Goal: Information Seeking & Learning: Learn about a topic

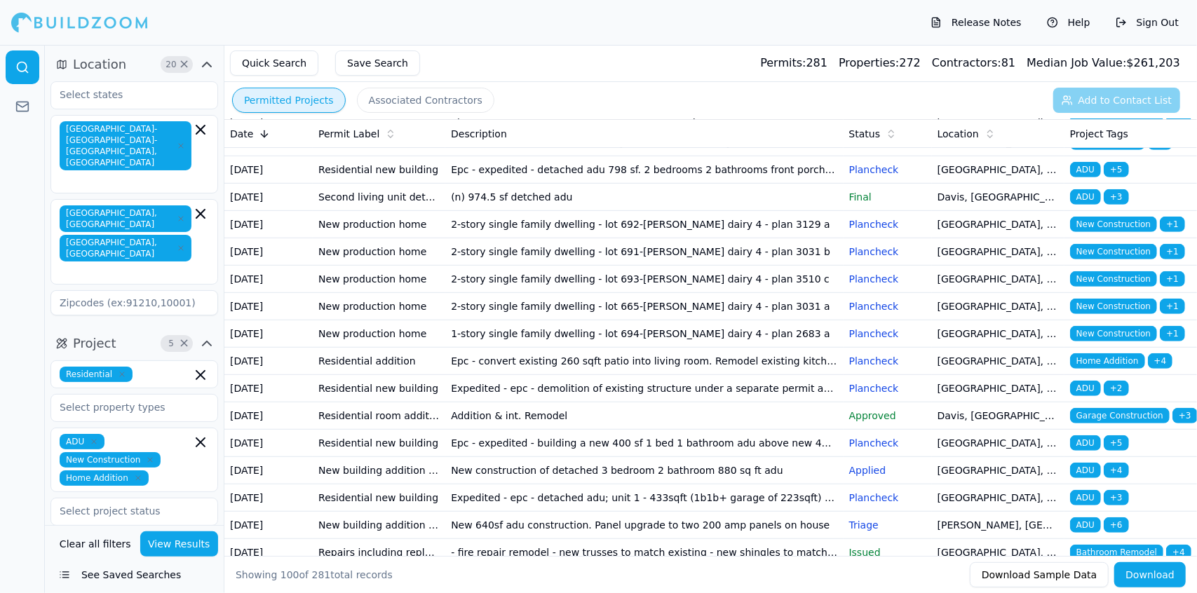
scroll to position [485, 0]
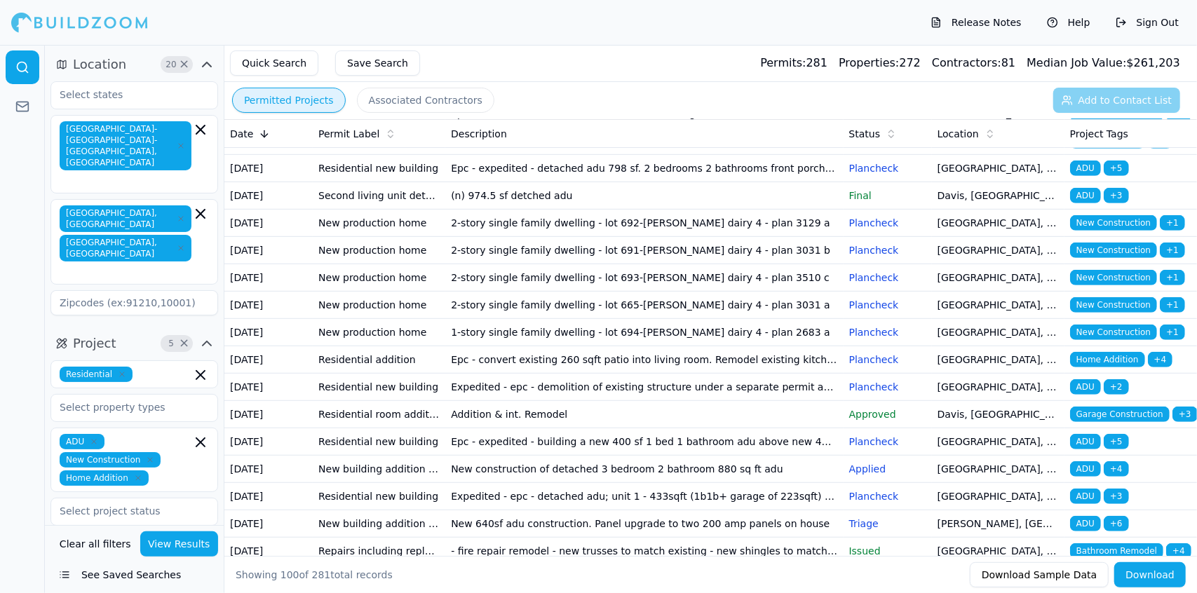
click at [634, 128] on td "Epc - construct new 346 sf rear addition including: • one new bedroom and one n…" at bounding box center [644, 113] width 398 height 27
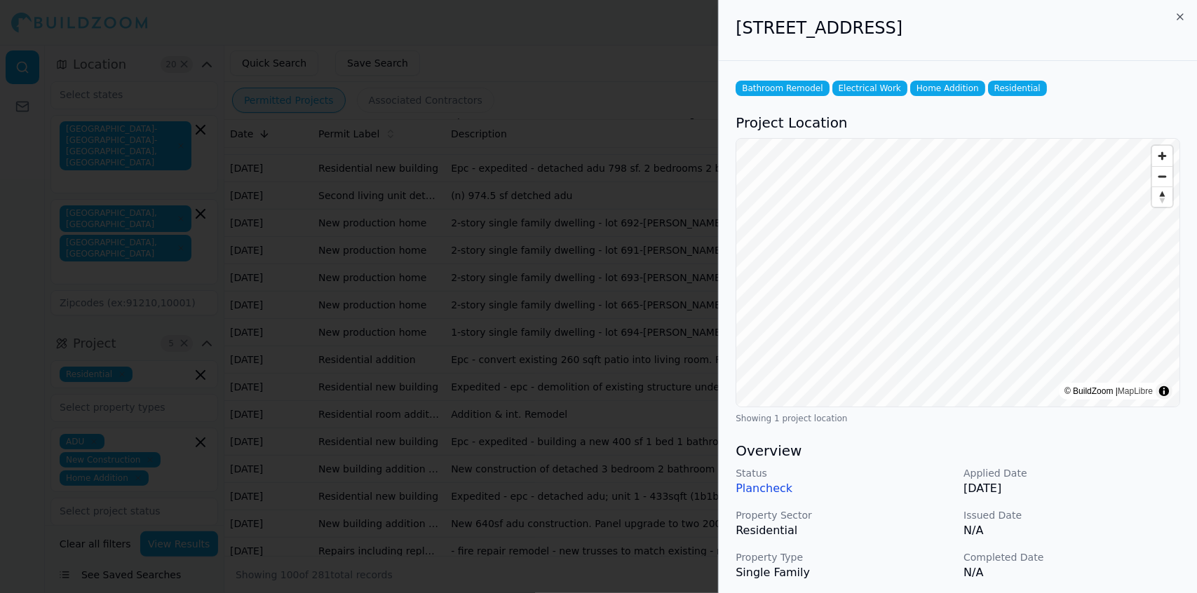
click at [641, 284] on div at bounding box center [598, 296] width 1197 height 593
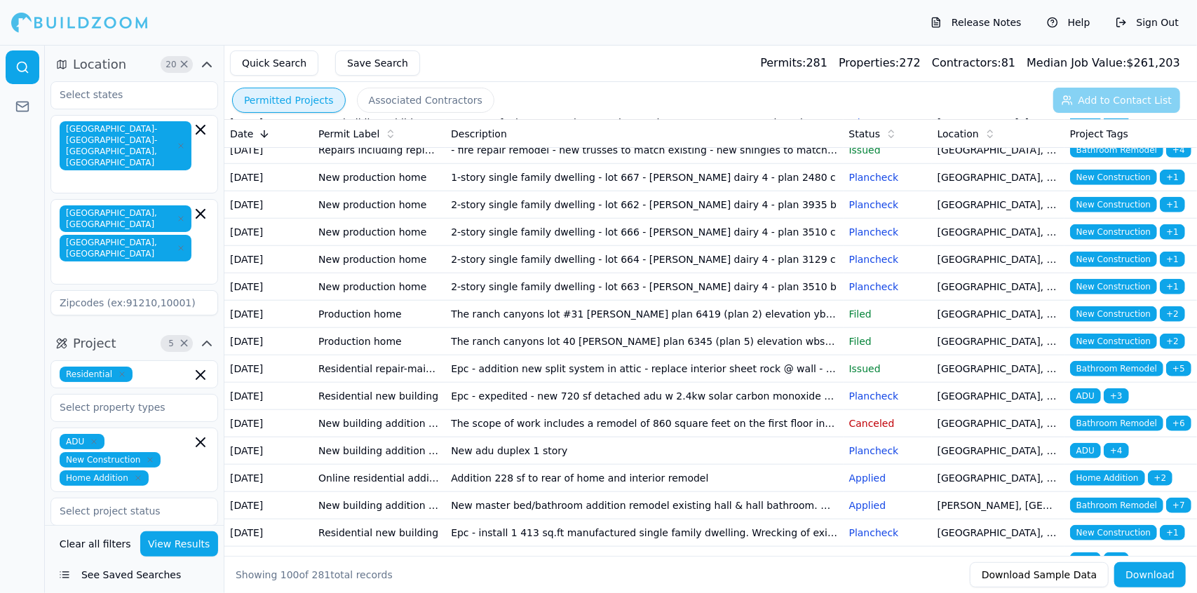
scroll to position [888, 0]
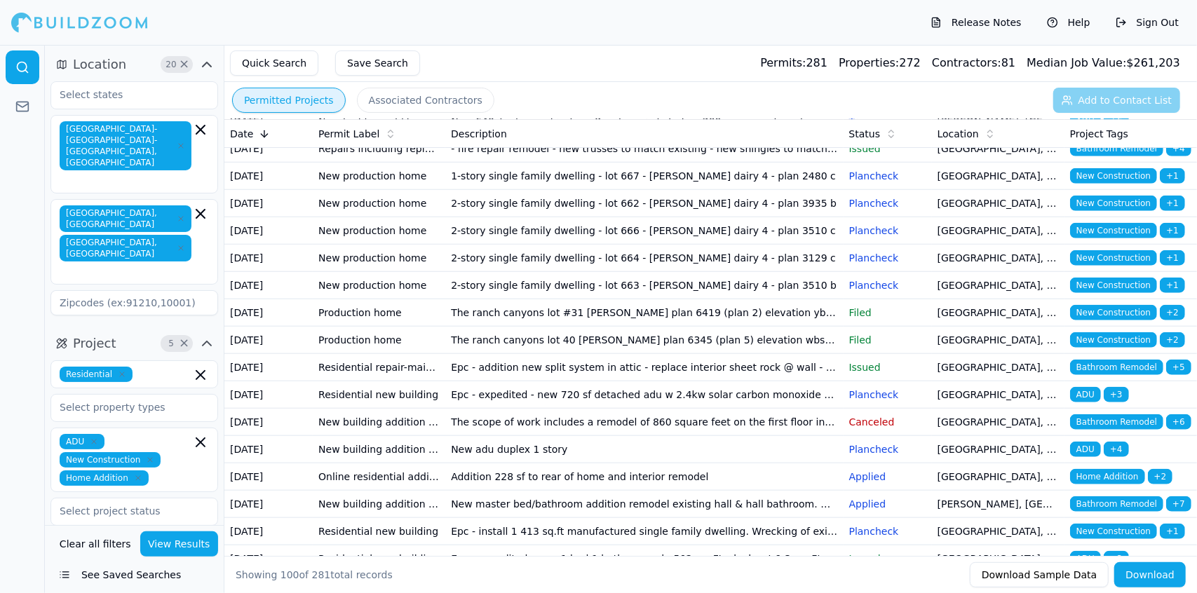
click at [606, 81] on td "New construction of detached 3 bedroom 2 bathroom 880 sq ft adu" at bounding box center [644, 66] width 398 height 27
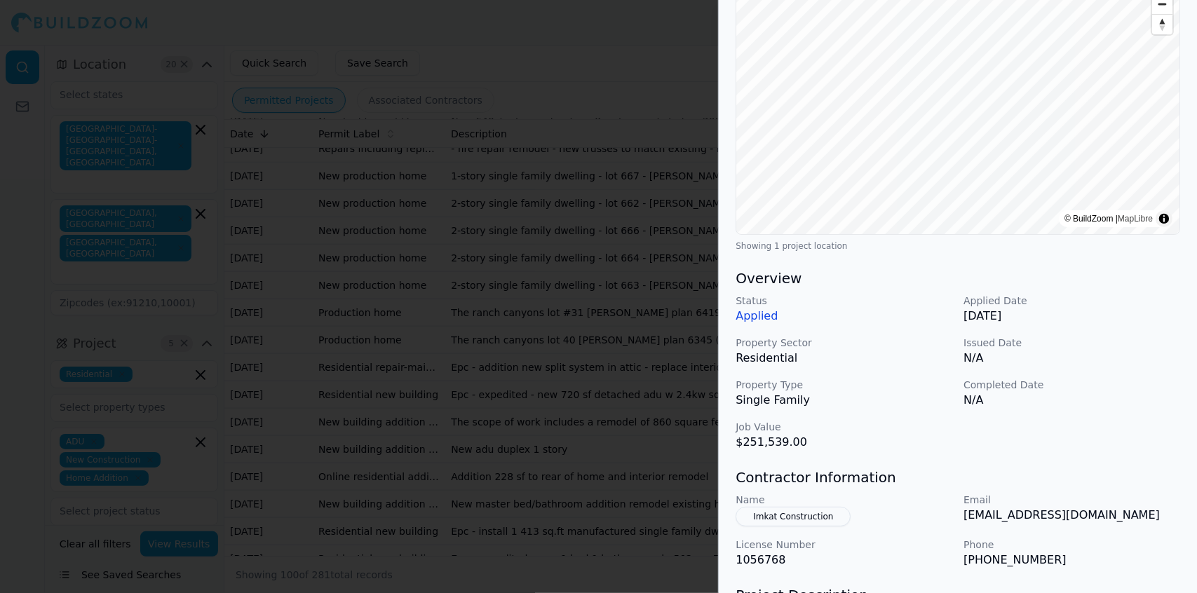
scroll to position [173, 0]
drag, startPoint x: 808, startPoint y: 511, endPoint x: 783, endPoint y: 516, distance: 25.9
click at [783, 516] on button "Imkat Construction" at bounding box center [793, 516] width 115 height 20
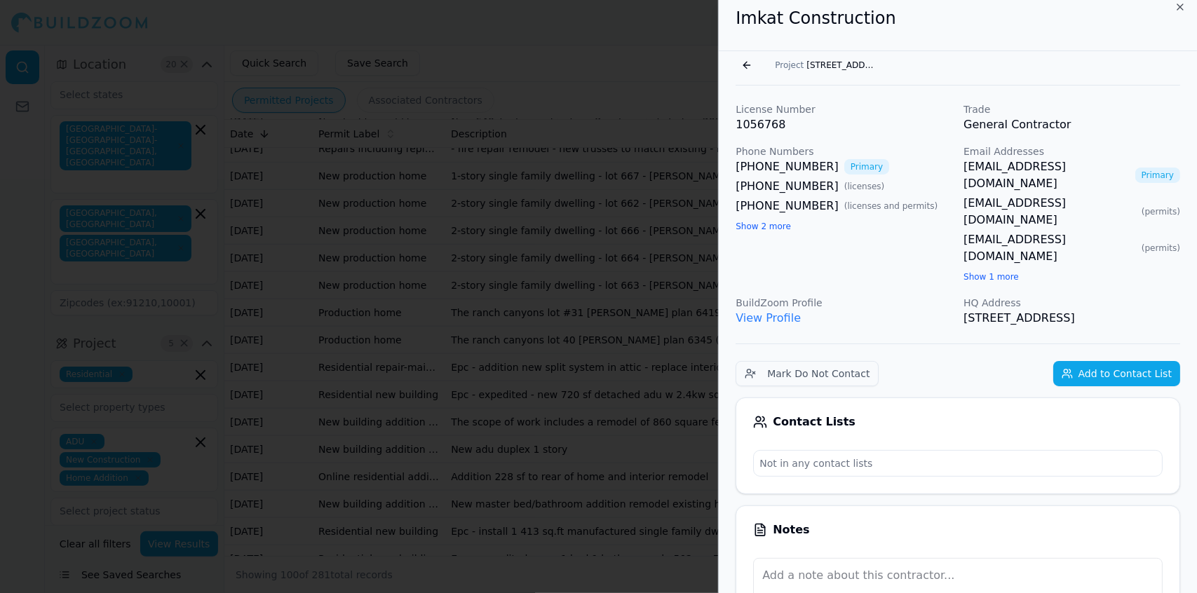
scroll to position [0, 0]
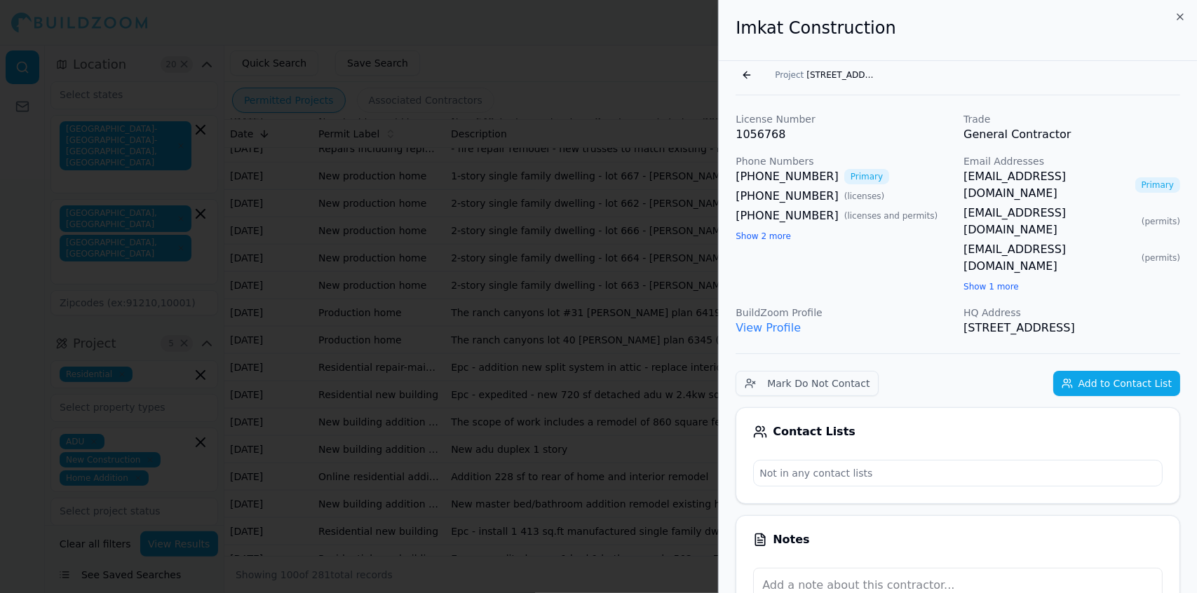
click at [985, 281] on button "Show 1 more" at bounding box center [991, 286] width 55 height 11
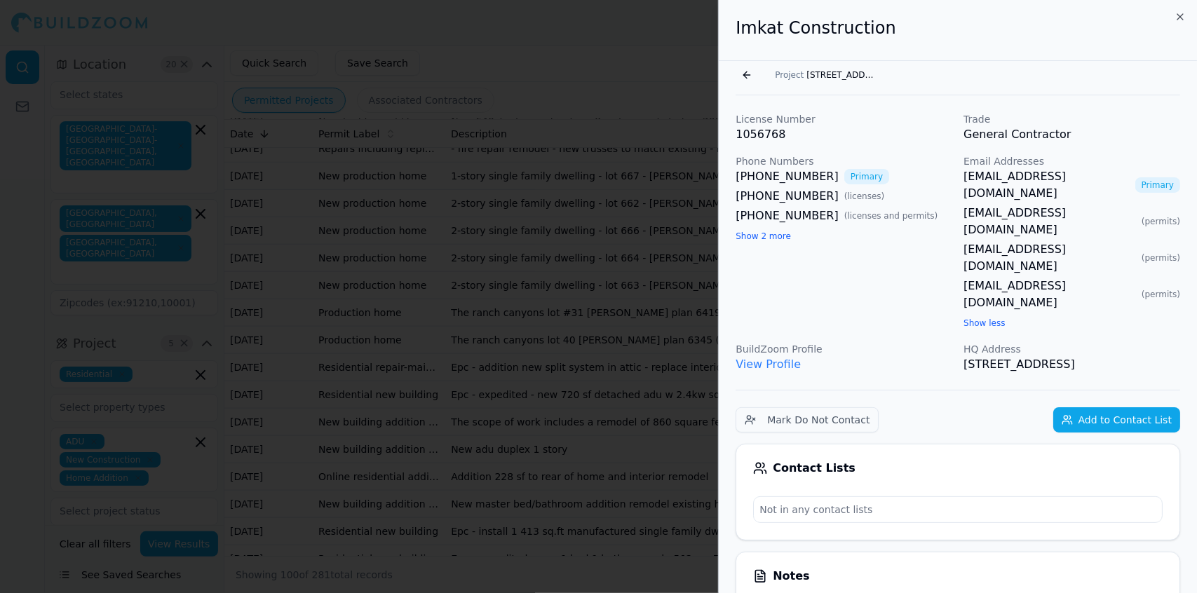
drag, startPoint x: 1174, startPoint y: 300, endPoint x: 728, endPoint y: 44, distance: 514.0
copy div "Imkat Construction Go back Project [STREET_ADDRESS][PERSON_NAME] License Number…"
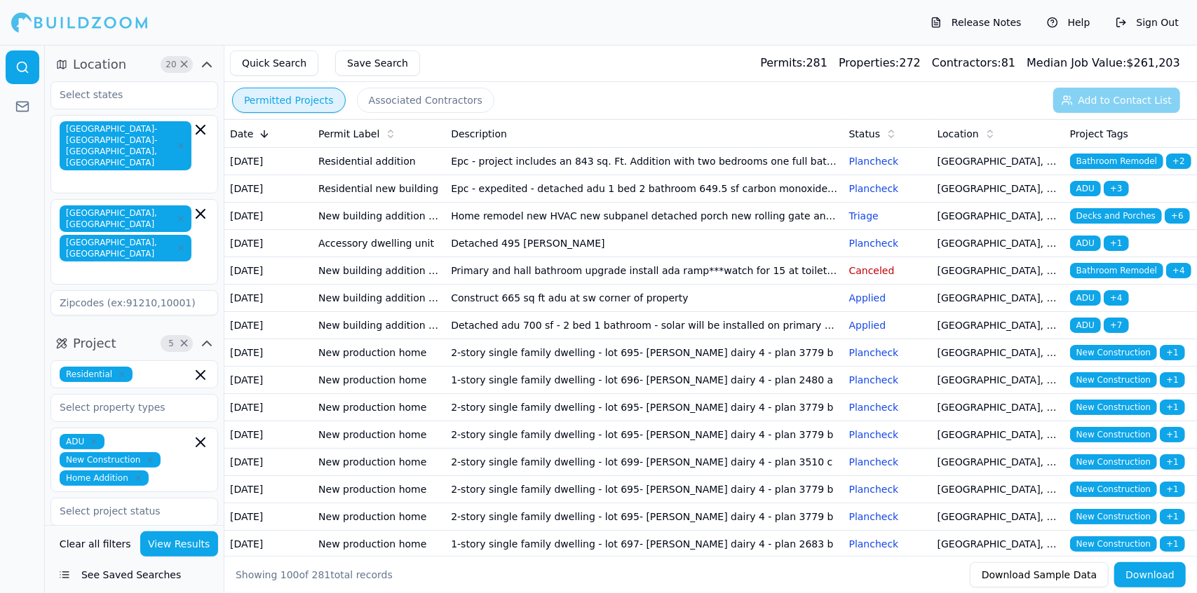
click at [582, 257] on td "Detached 495 [PERSON_NAME]" at bounding box center [644, 243] width 398 height 27
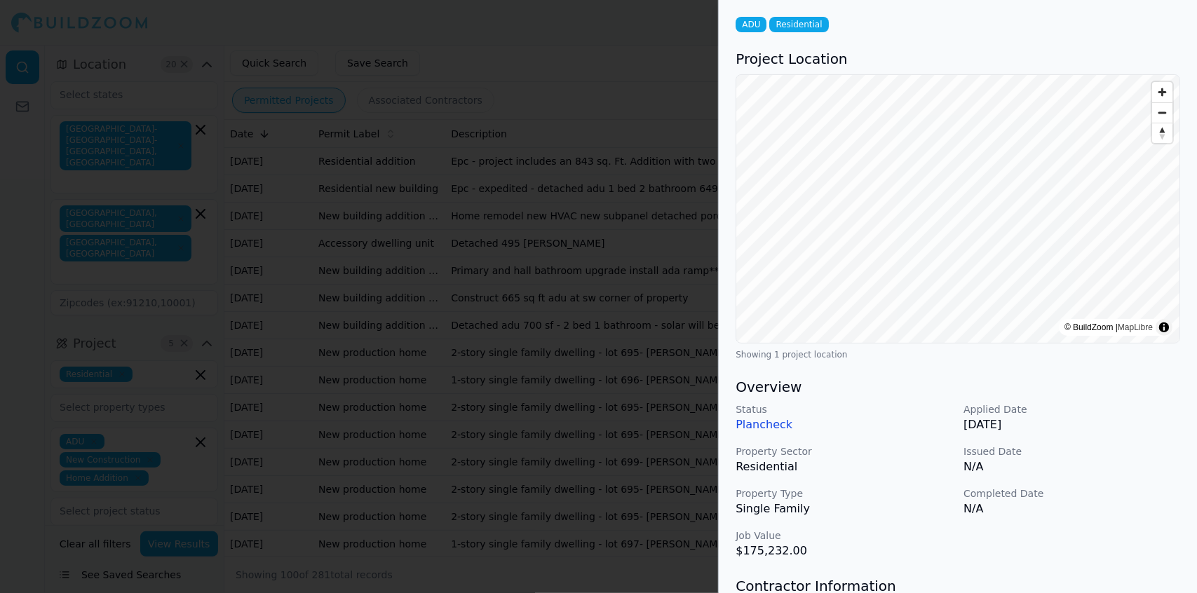
scroll to position [66, 0]
click at [72, 25] on div at bounding box center [598, 296] width 1197 height 593
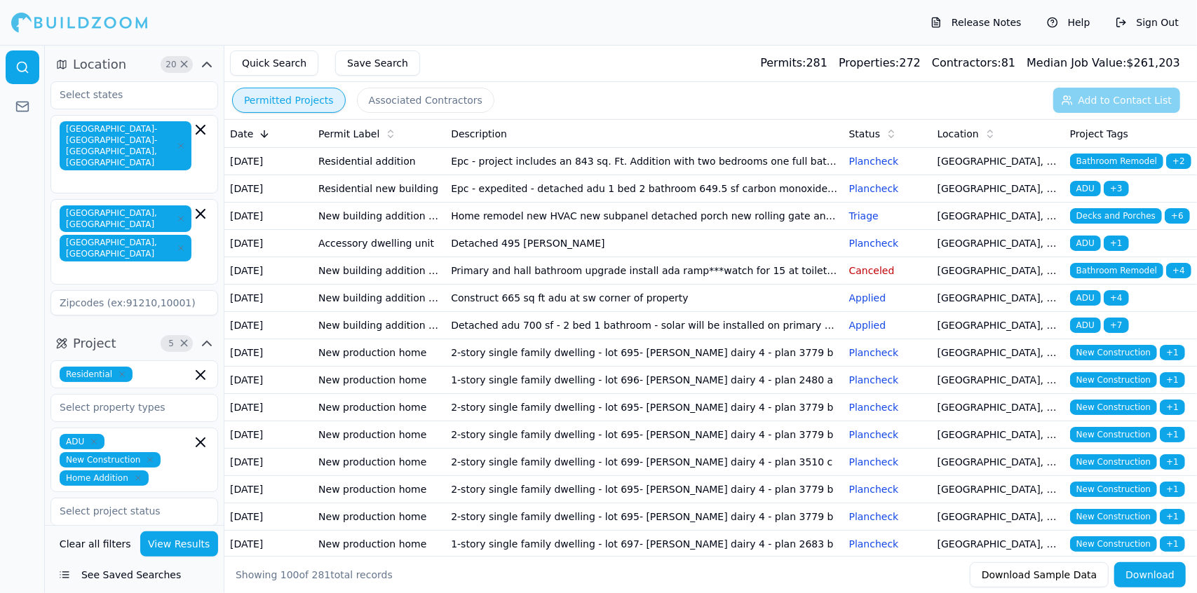
click at [498, 257] on td "Detached 495 [PERSON_NAME]" at bounding box center [644, 243] width 398 height 27
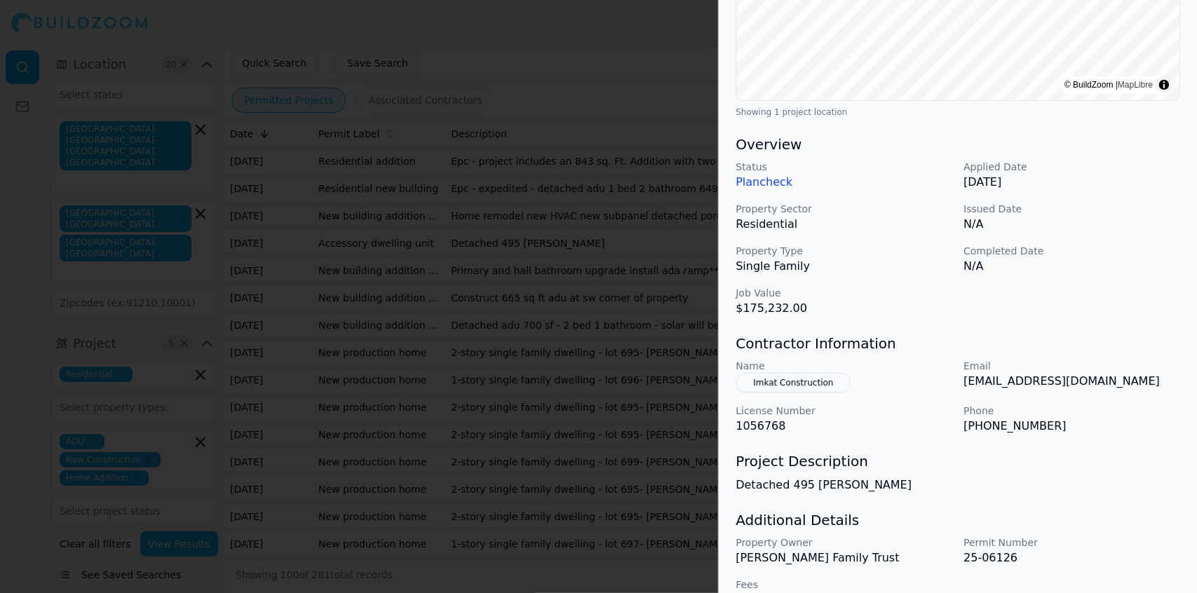
scroll to position [338, 0]
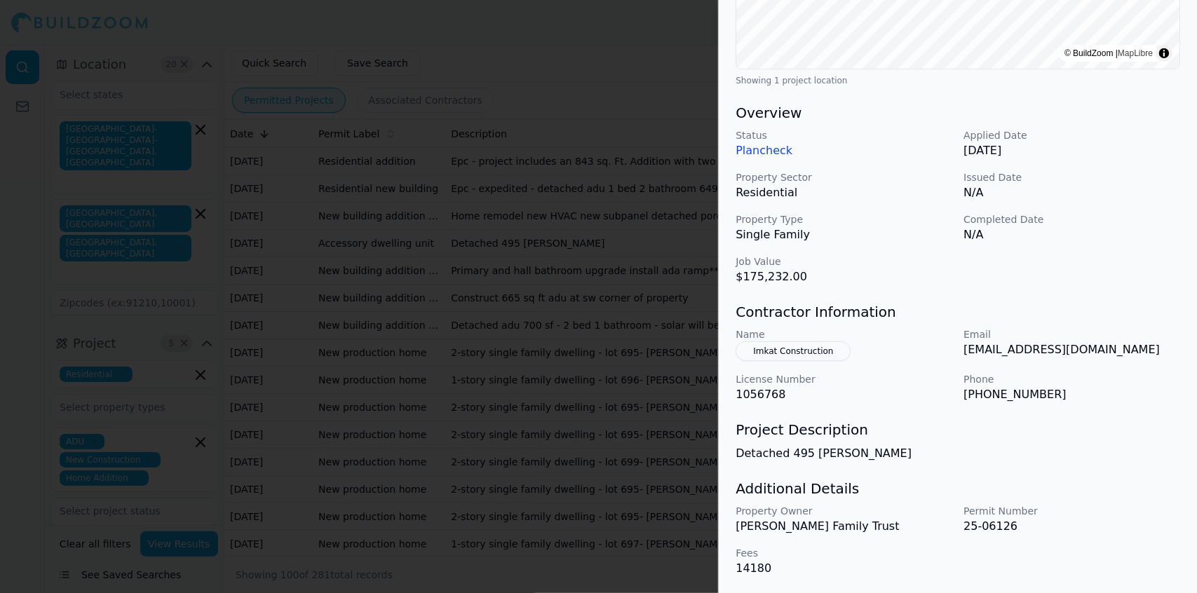
click at [808, 346] on button "Imkat Construction" at bounding box center [793, 352] width 115 height 20
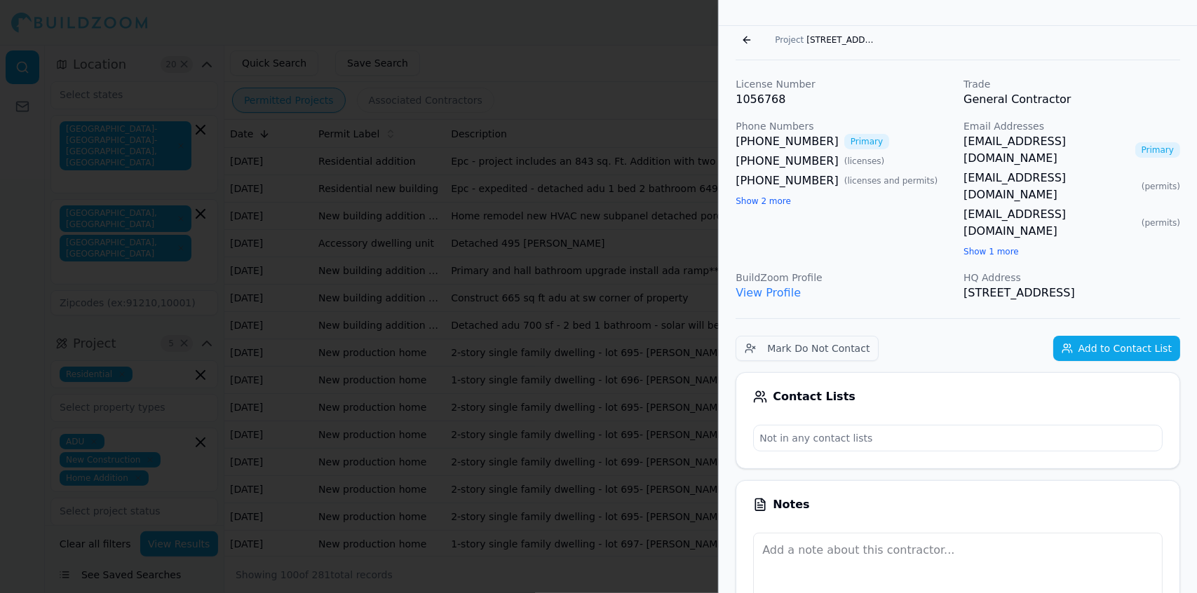
scroll to position [0, 0]
